Goal: Task Accomplishment & Management: Manage account settings

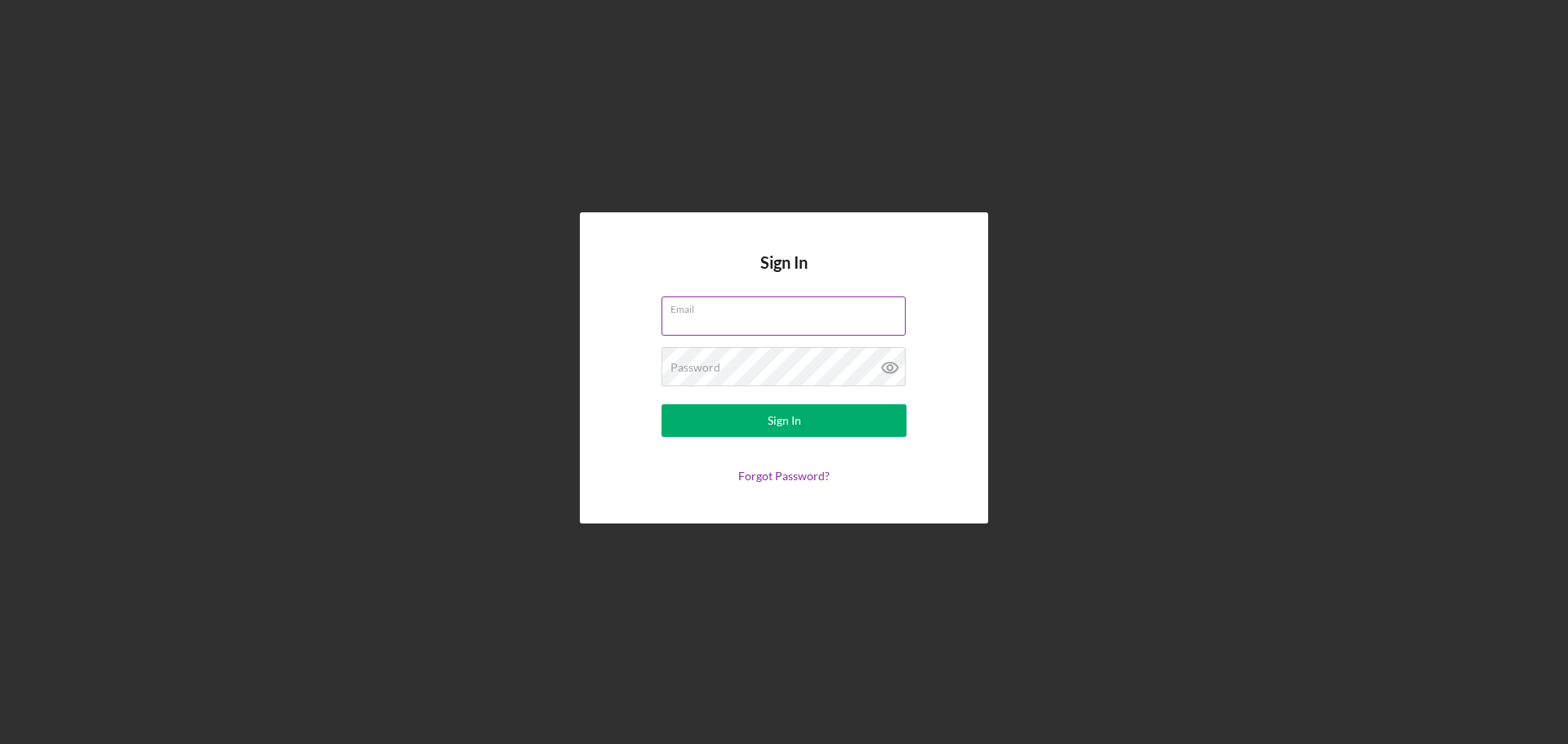
click at [753, 315] on input "Email" at bounding box center [783, 316] width 245 height 39
type input "[EMAIL_ADDRESS][DOMAIN_NAME]"
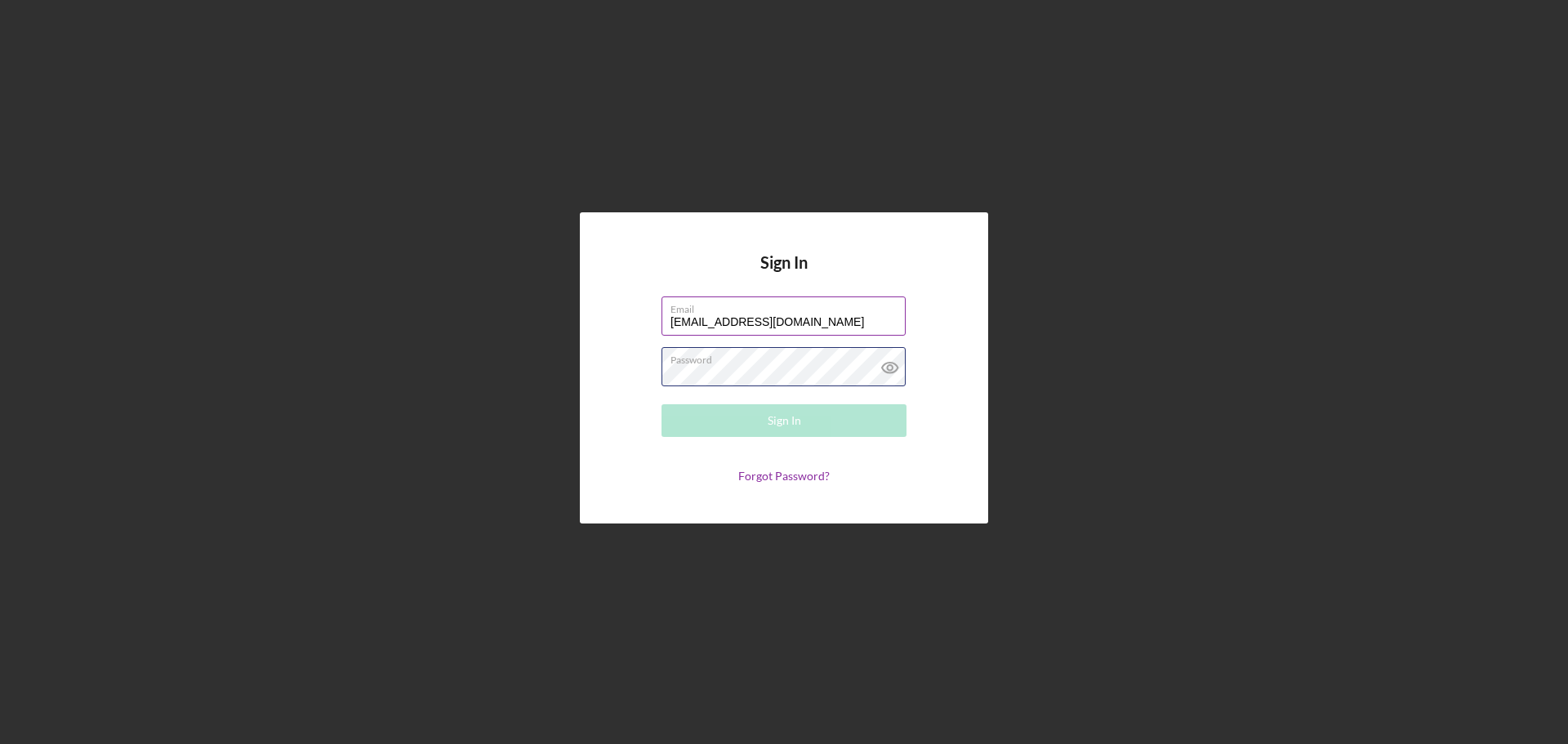
click at [794, 365] on div "Password Required" at bounding box center [784, 367] width 245 height 41
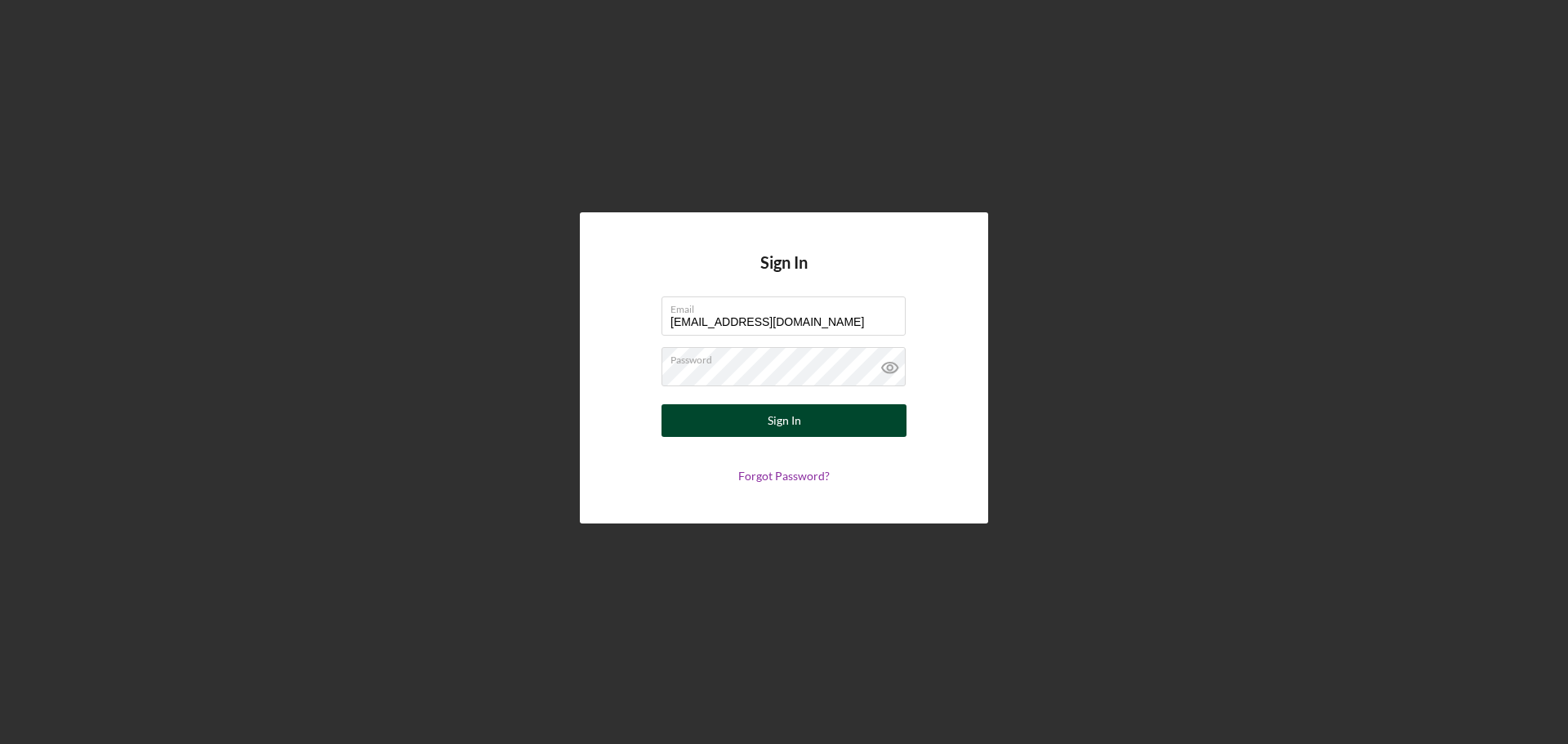
click at [747, 427] on button "Sign In" at bounding box center [784, 421] width 245 height 33
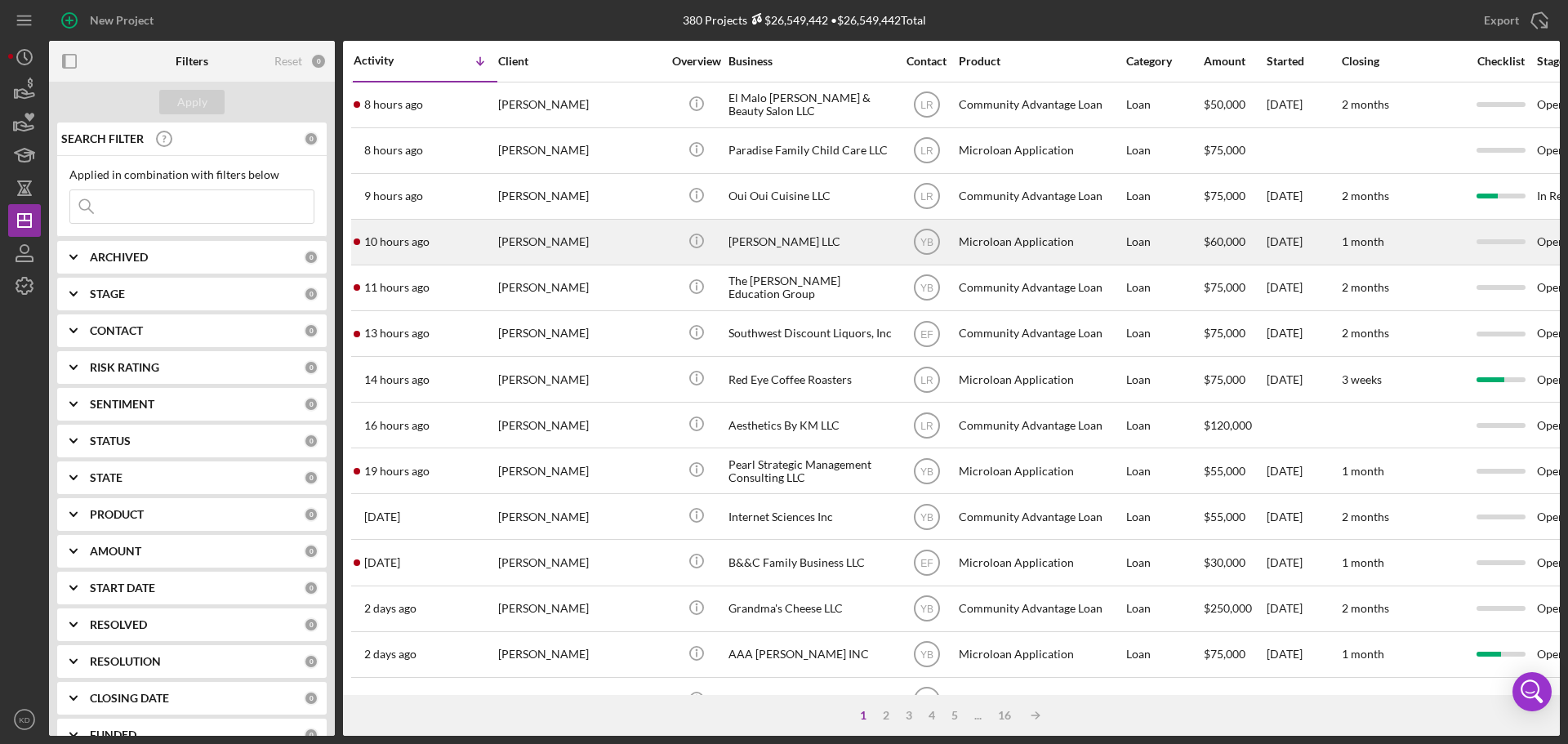
click at [791, 238] on div "[PERSON_NAME] LLC" at bounding box center [810, 242] width 164 height 44
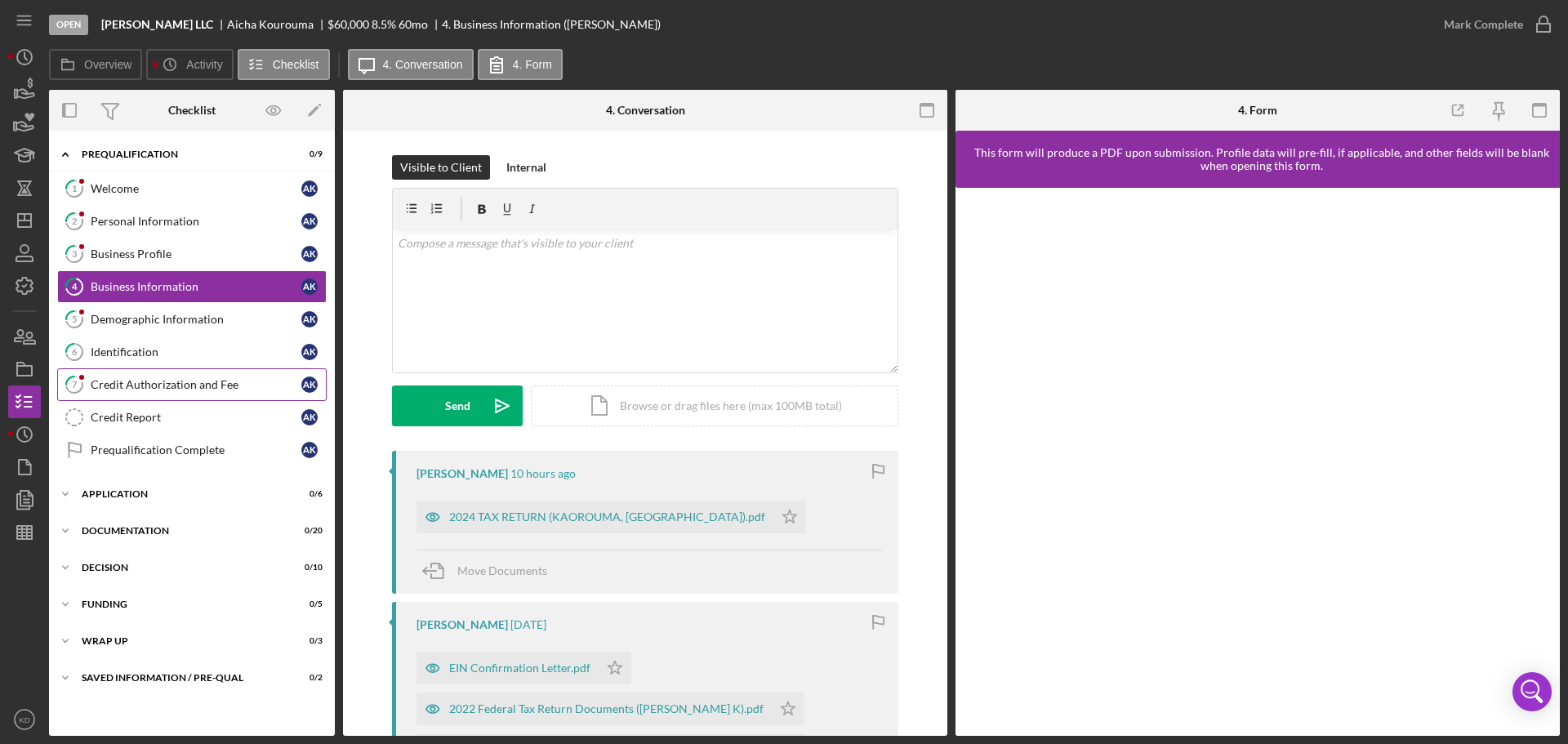
click at [125, 385] on div "Credit Authorization and Fee" at bounding box center [196, 385] width 211 height 13
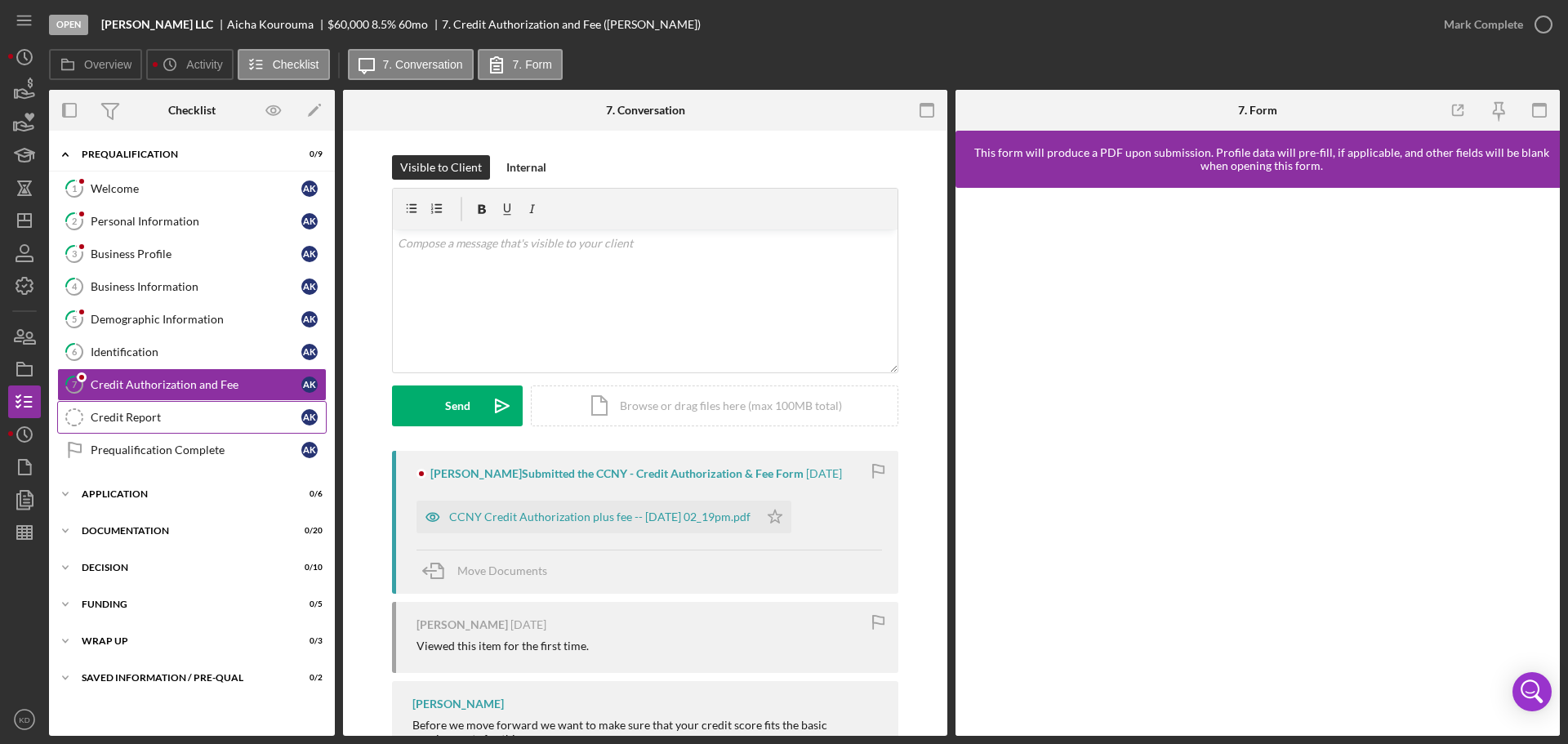
click at [125, 419] on div "Credit Report" at bounding box center [196, 417] width 211 height 13
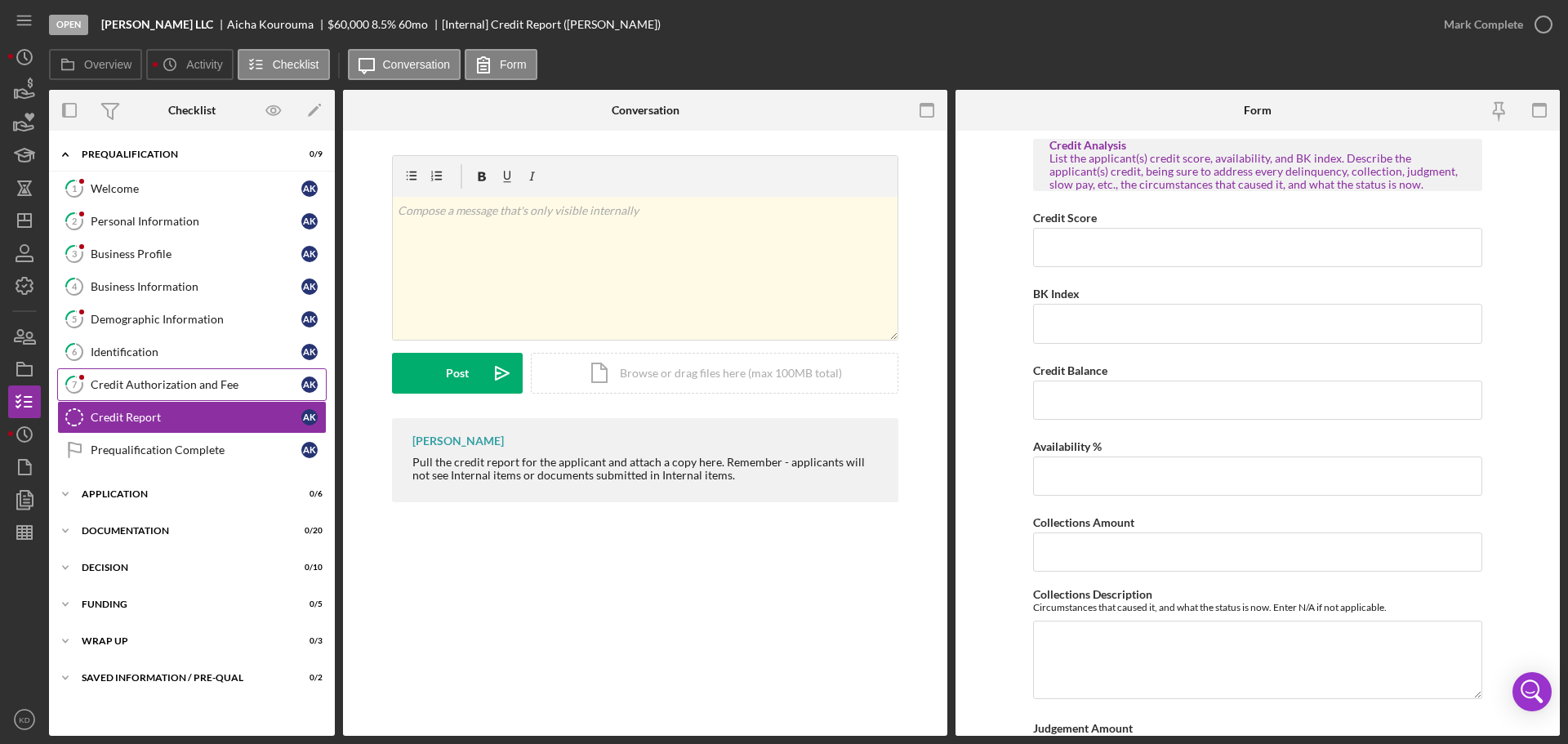
click at [120, 383] on div "Credit Authorization and Fee" at bounding box center [196, 385] width 211 height 13
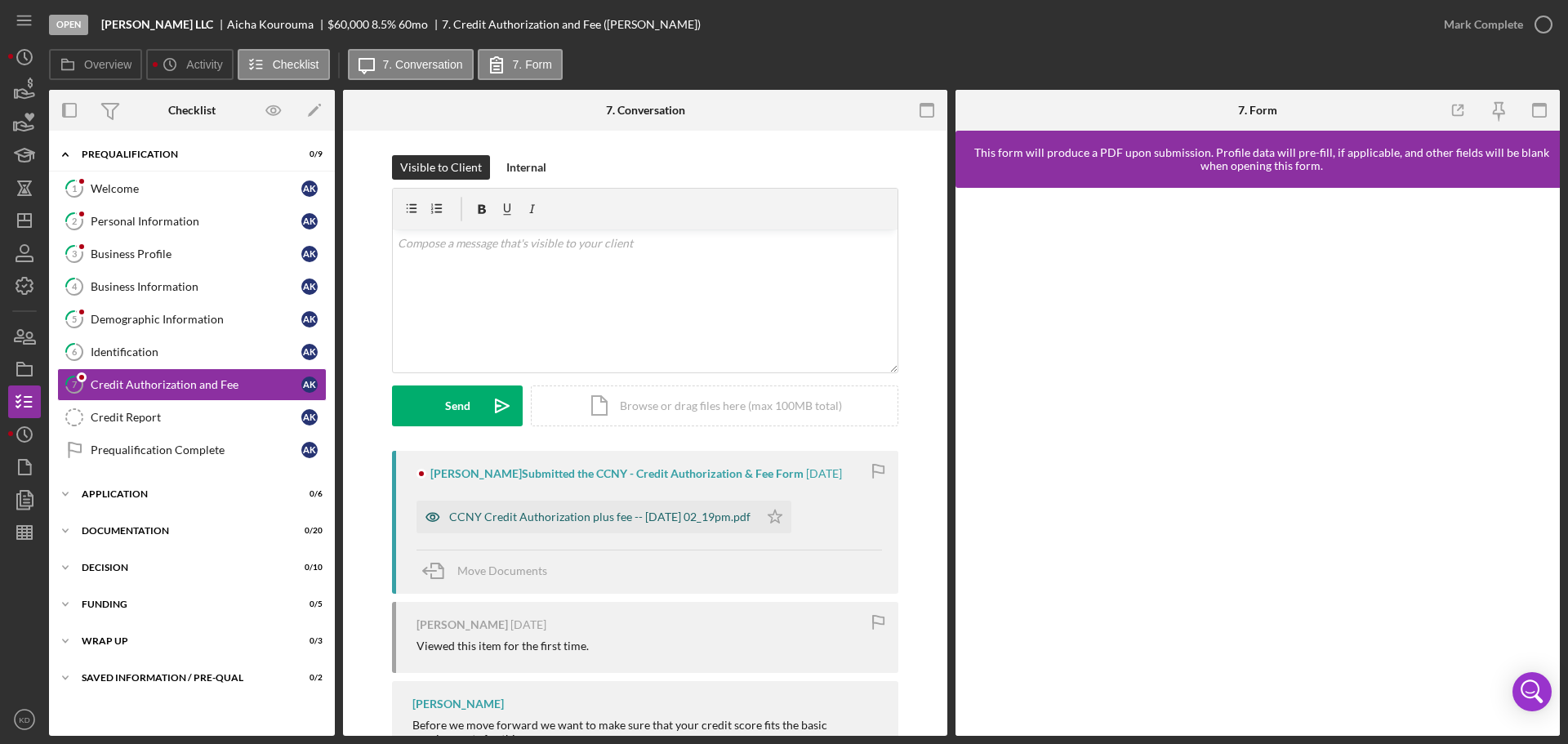
click at [566, 513] on div "CCNY Credit Authorization plus fee -- [DATE] 02_19pm.pdf" at bounding box center [600, 517] width 301 height 13
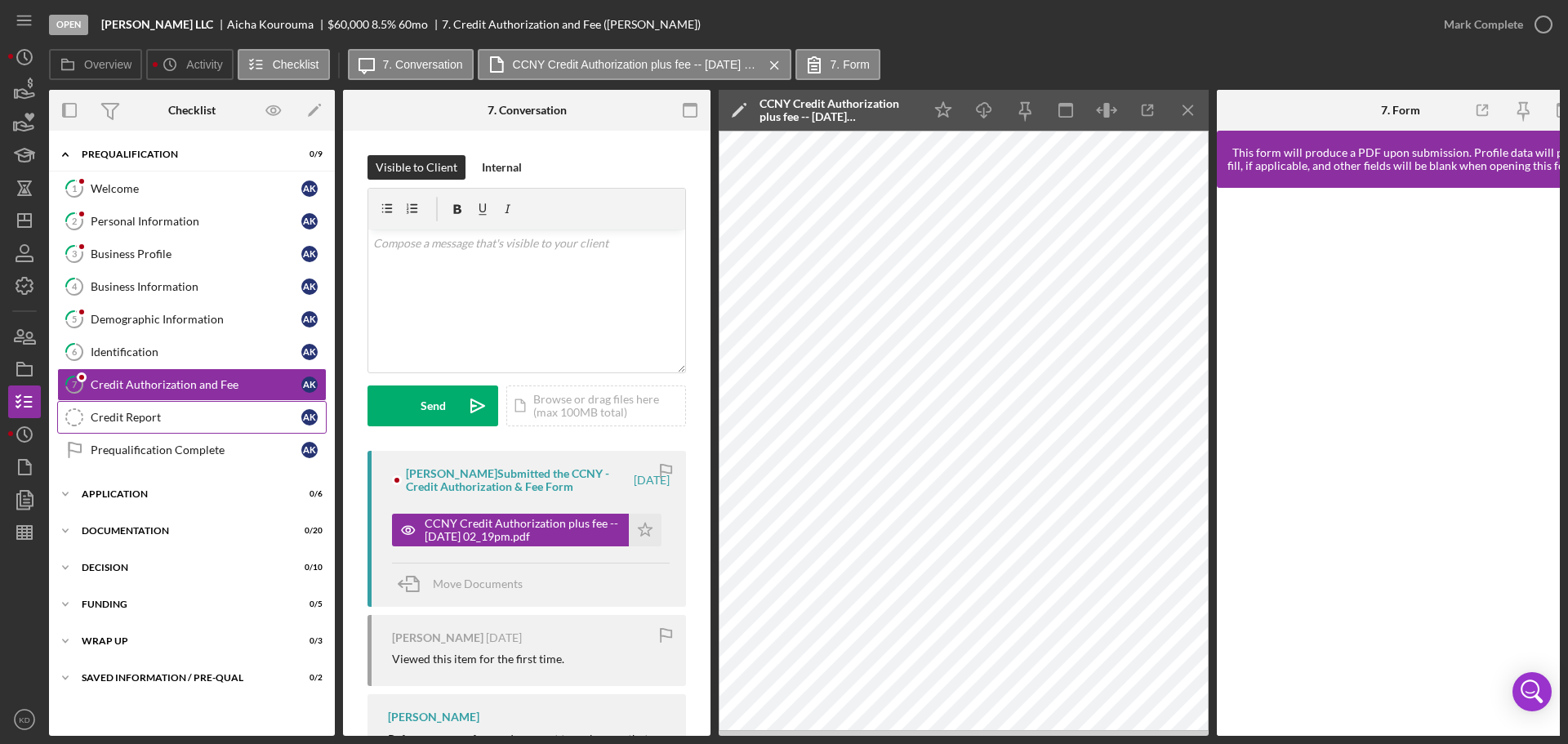
click at [145, 413] on div "Credit Report" at bounding box center [196, 417] width 211 height 13
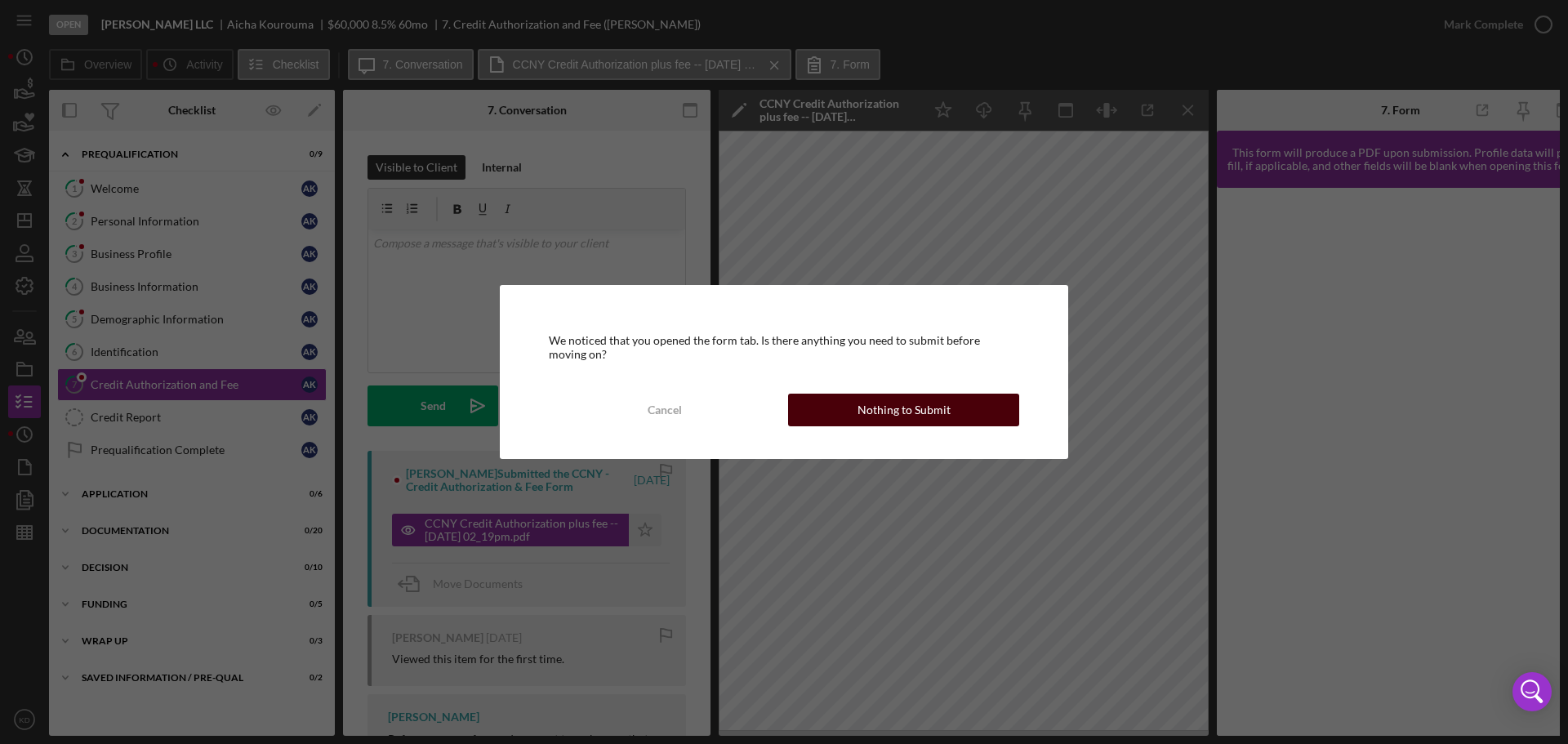
click at [874, 411] on div "Nothing to Submit" at bounding box center [904, 410] width 93 height 33
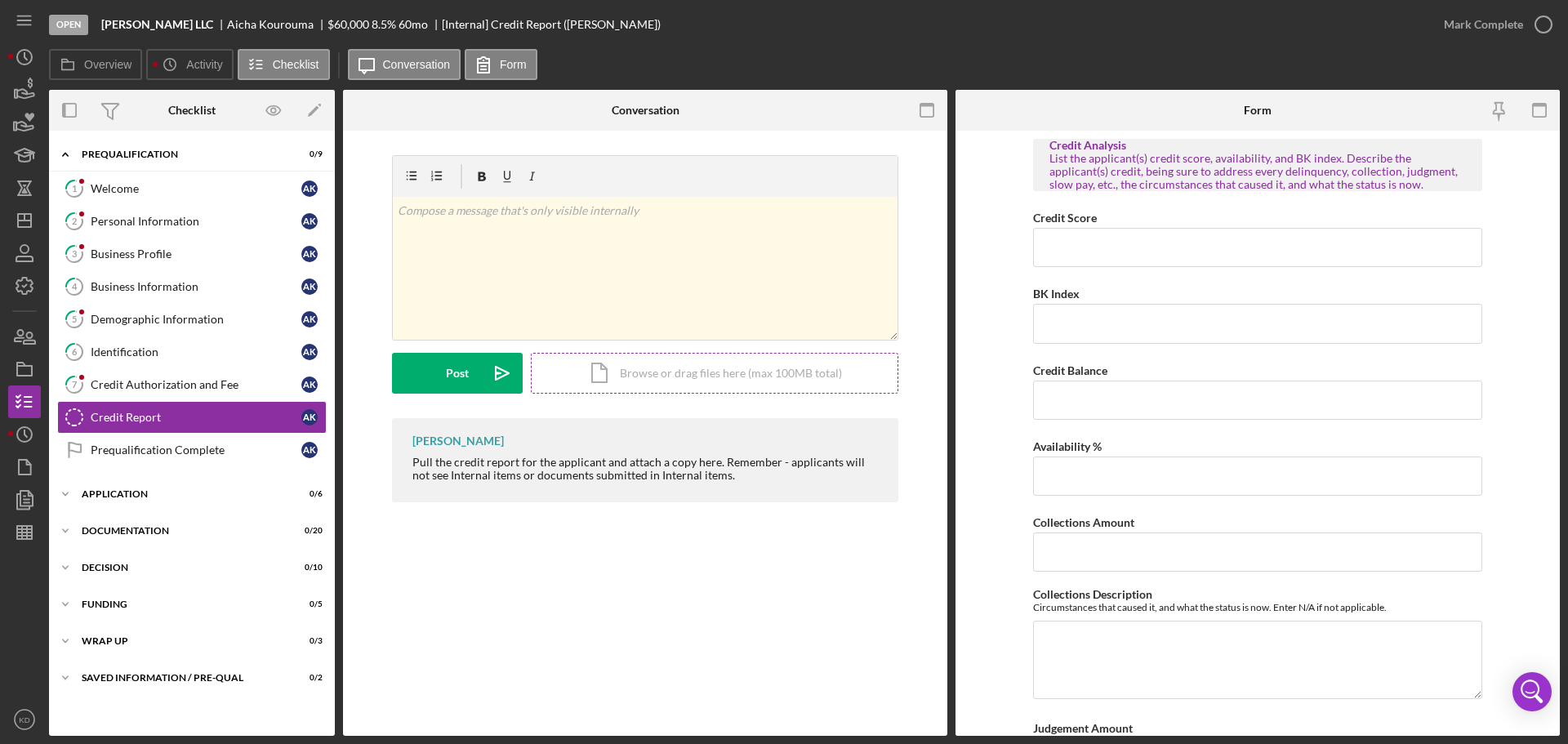
click at [708, 383] on div "Icon/Document Browse or drag files here (max 100MB total) Tap to choose files o…" at bounding box center [714, 373] width 367 height 41
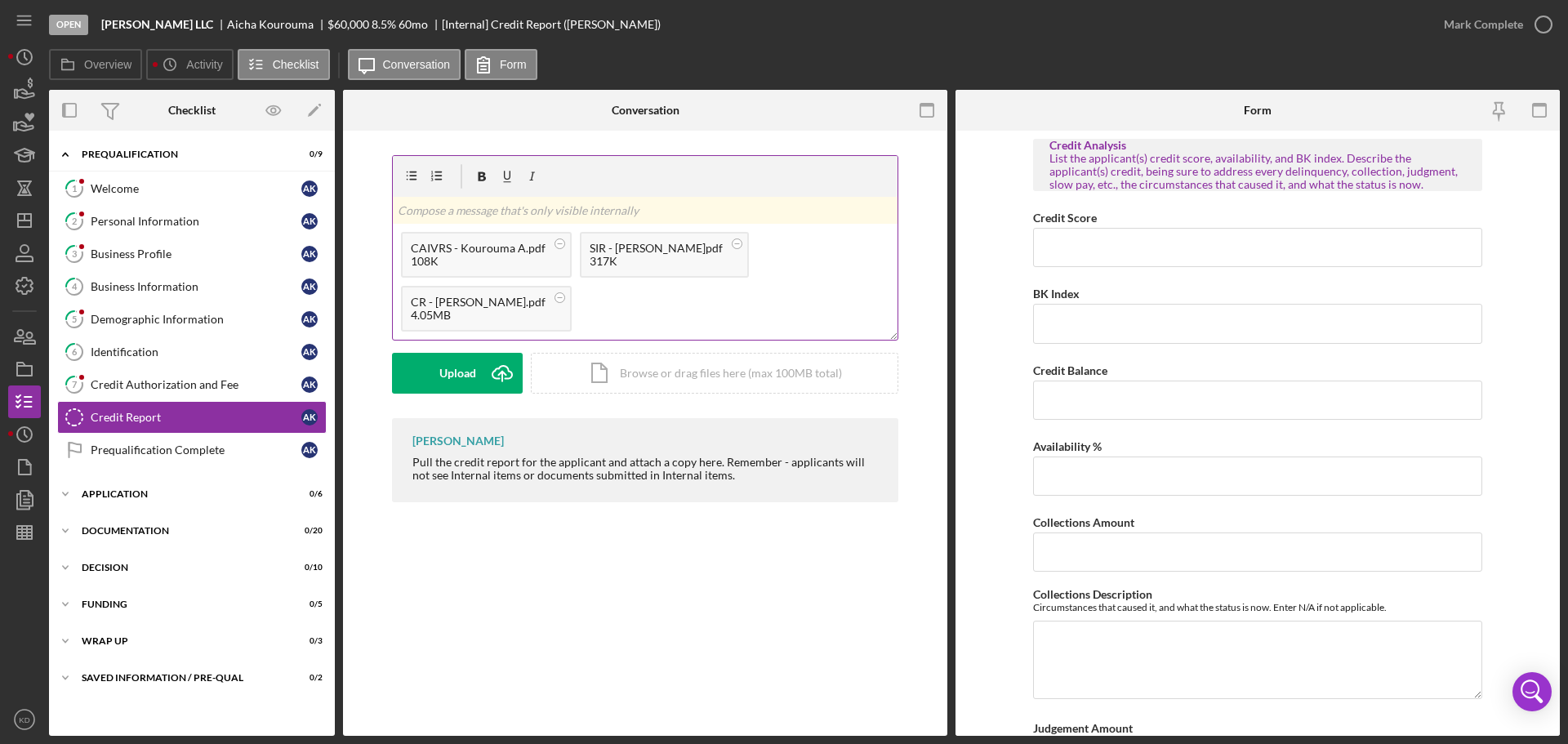
click at [680, 263] on div "317K" at bounding box center [656, 261] width 133 height 13
click at [440, 370] on div "Upload" at bounding box center [458, 373] width 37 height 41
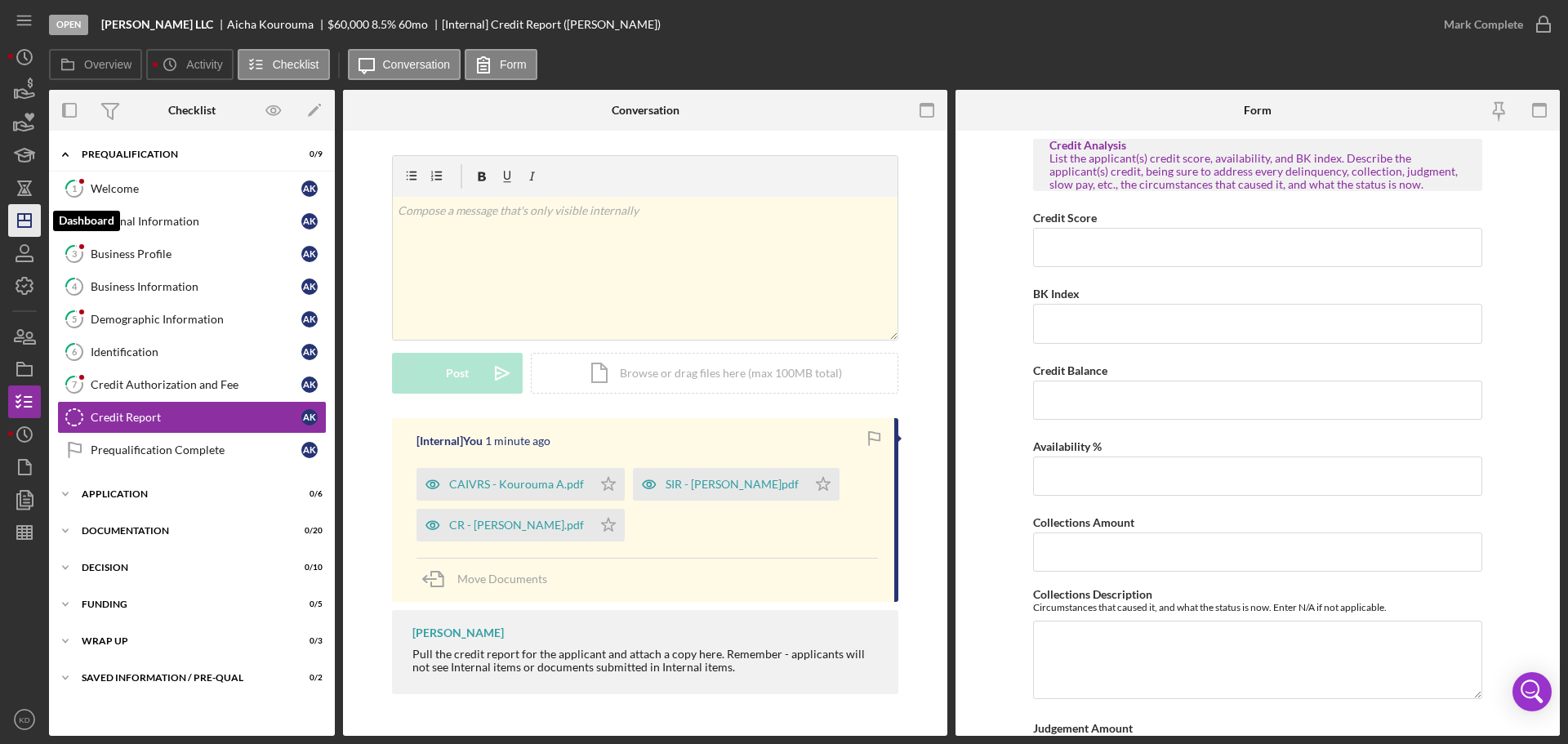
click at [23, 220] on line "button" at bounding box center [24, 220] width 13 height 0
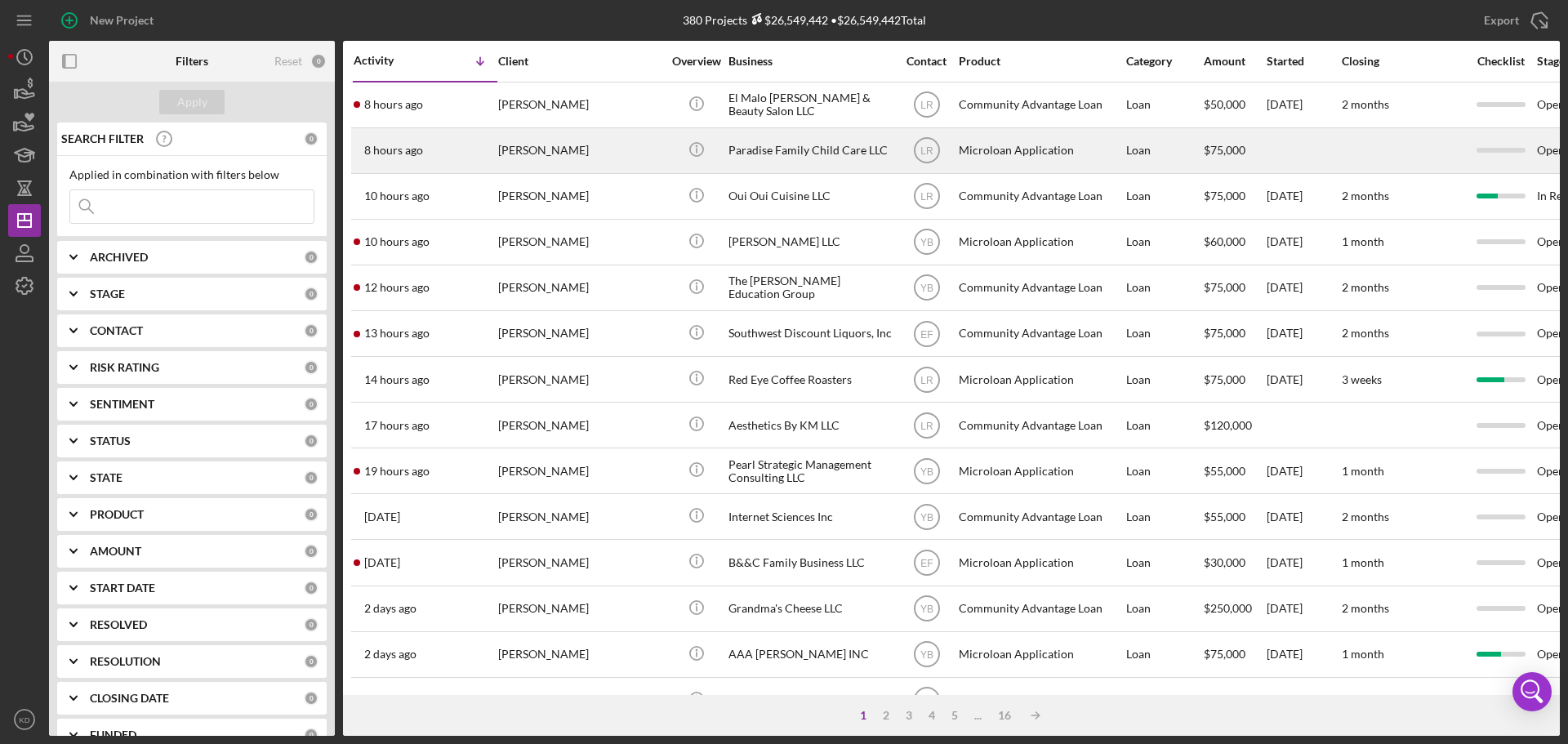
click at [767, 152] on div "Paradise Family Child Care LLC" at bounding box center [810, 151] width 164 height 44
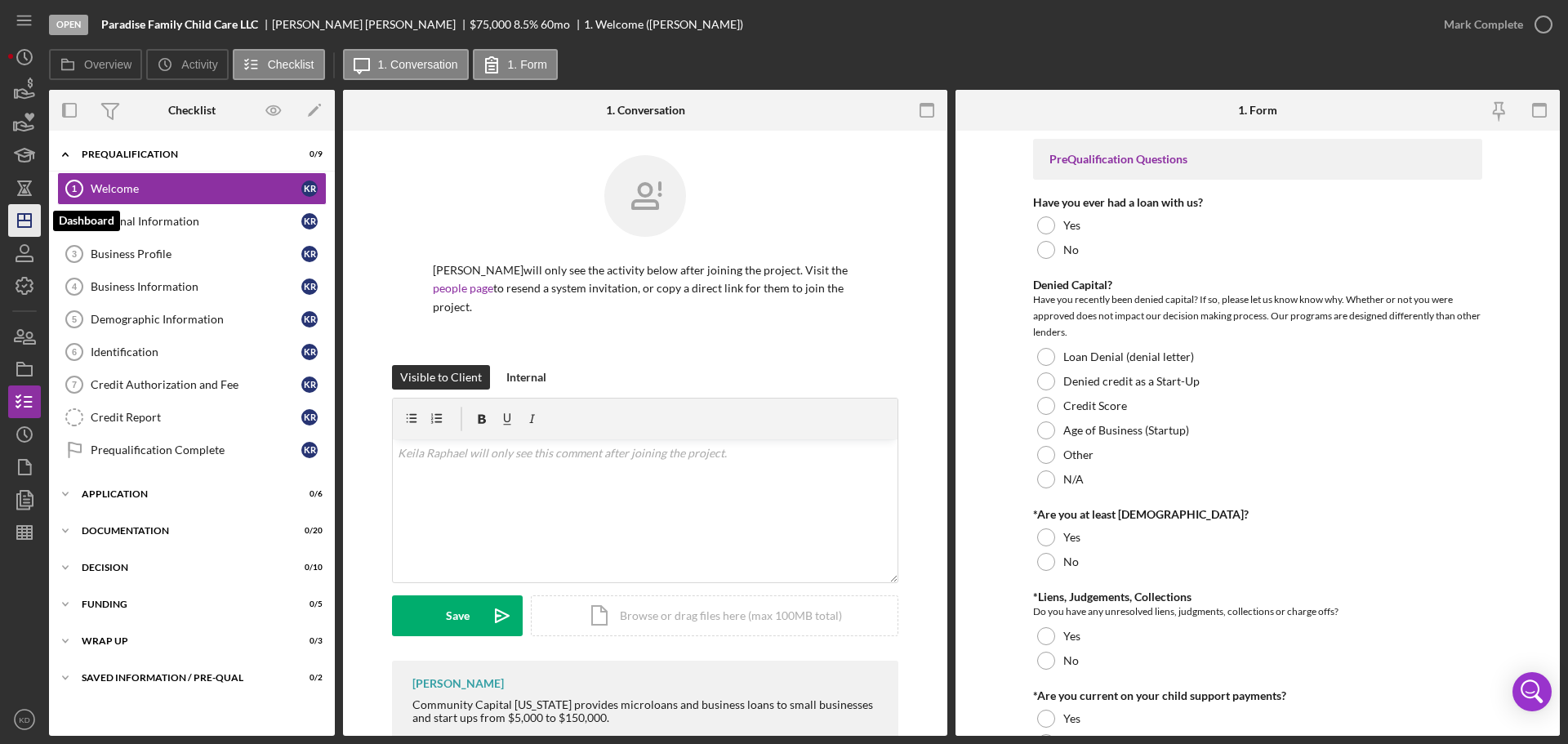
click at [28, 216] on icon "Icon/Dashboard" at bounding box center [24, 220] width 41 height 41
